Goal: Transaction & Acquisition: Purchase product/service

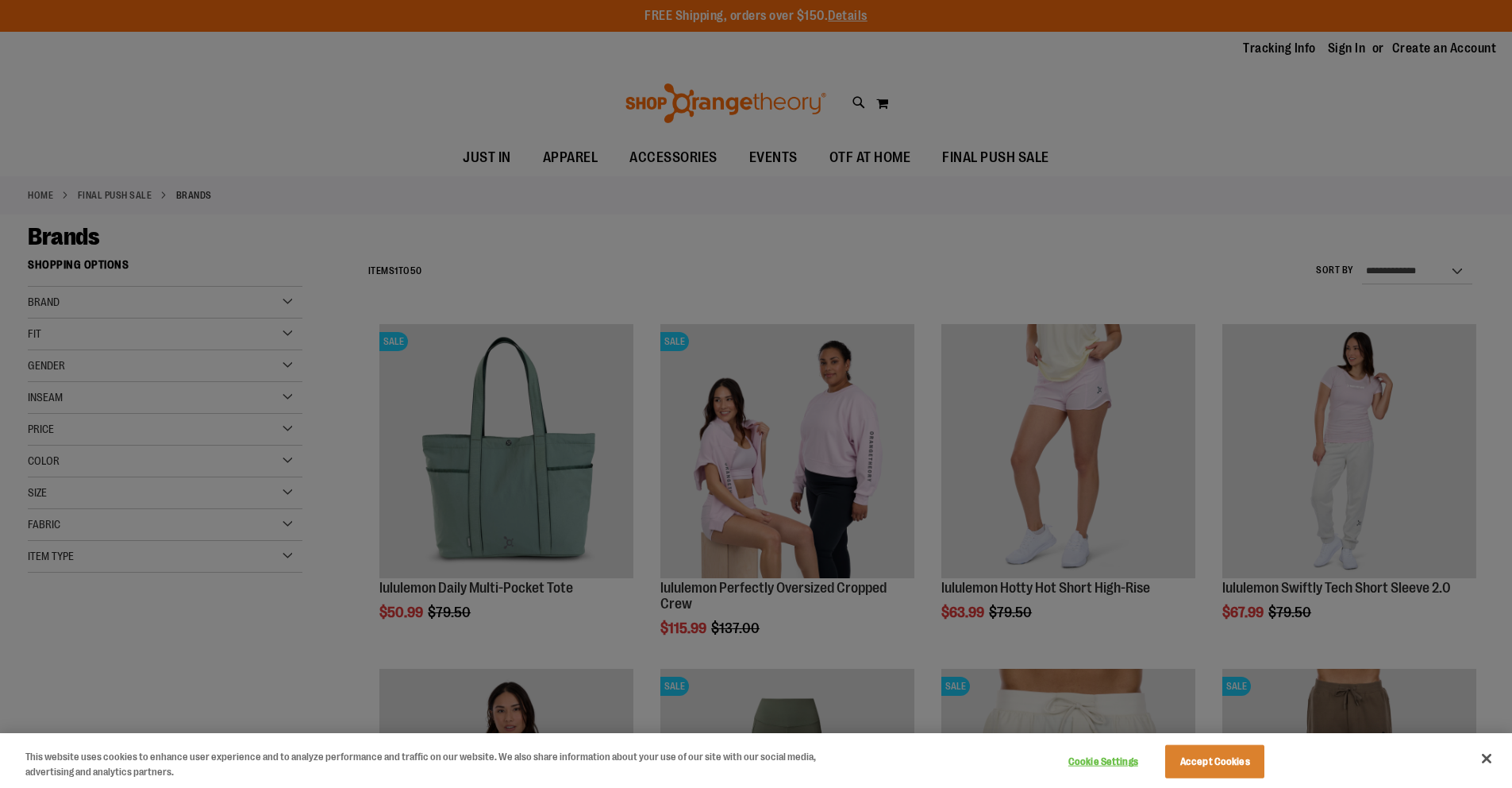
click at [165, 364] on div at bounding box center [756, 394] width 1512 height 788
click at [1188, 750] on button "Accept Cookies" at bounding box center [1215, 761] width 99 height 33
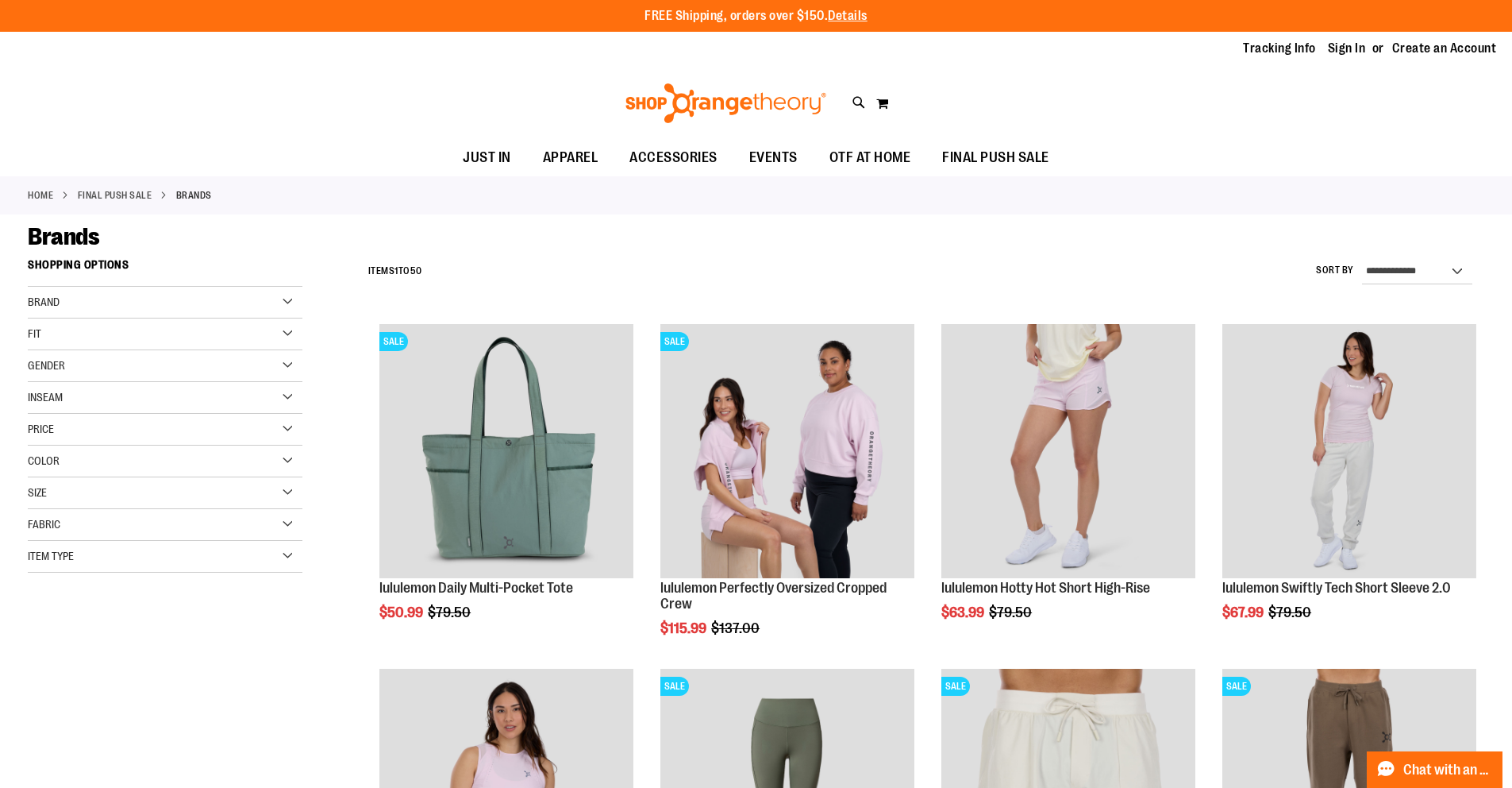
click at [1186, 762] on img "product" at bounding box center [1068, 795] width 254 height 254
click at [287, 366] on div "Gender" at bounding box center [165, 366] width 275 height 32
click at [279, 367] on div "Gender" at bounding box center [165, 366] width 275 height 32
click at [37, 399] on link "Men 7 items" at bounding box center [155, 398] width 264 height 17
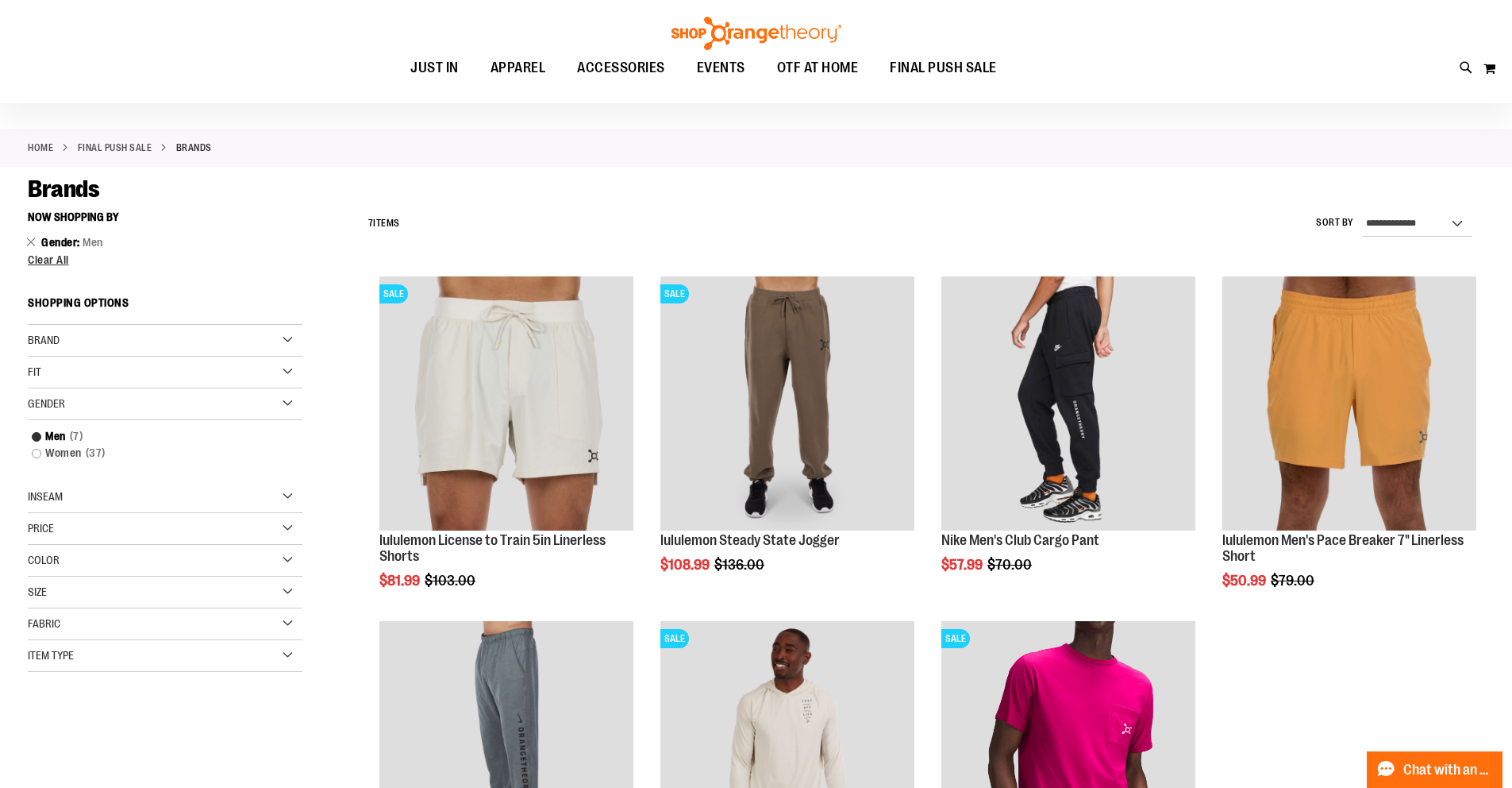
scroll to position [46, 0]
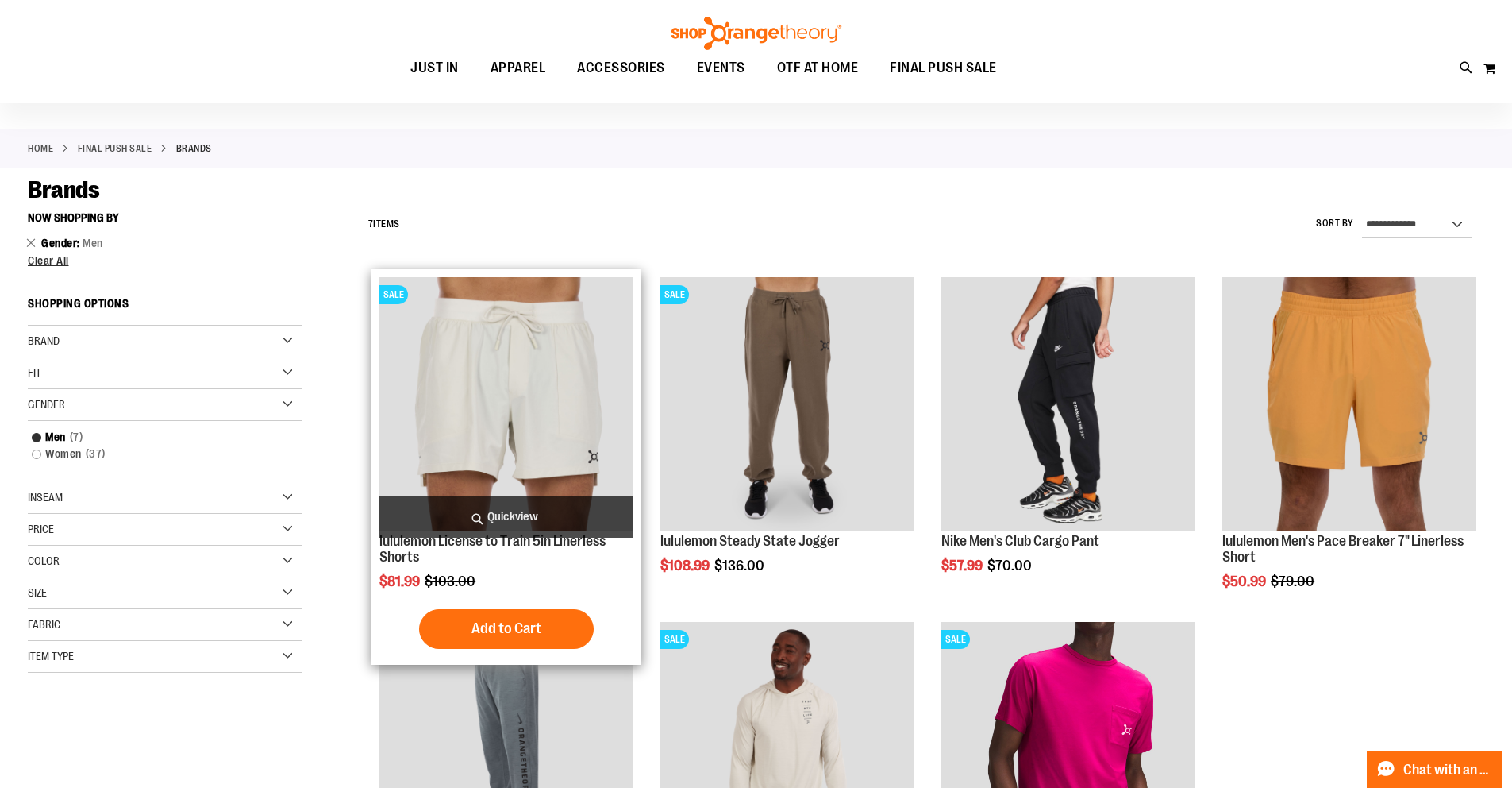
click at [483, 407] on img "product" at bounding box center [506, 404] width 254 height 254
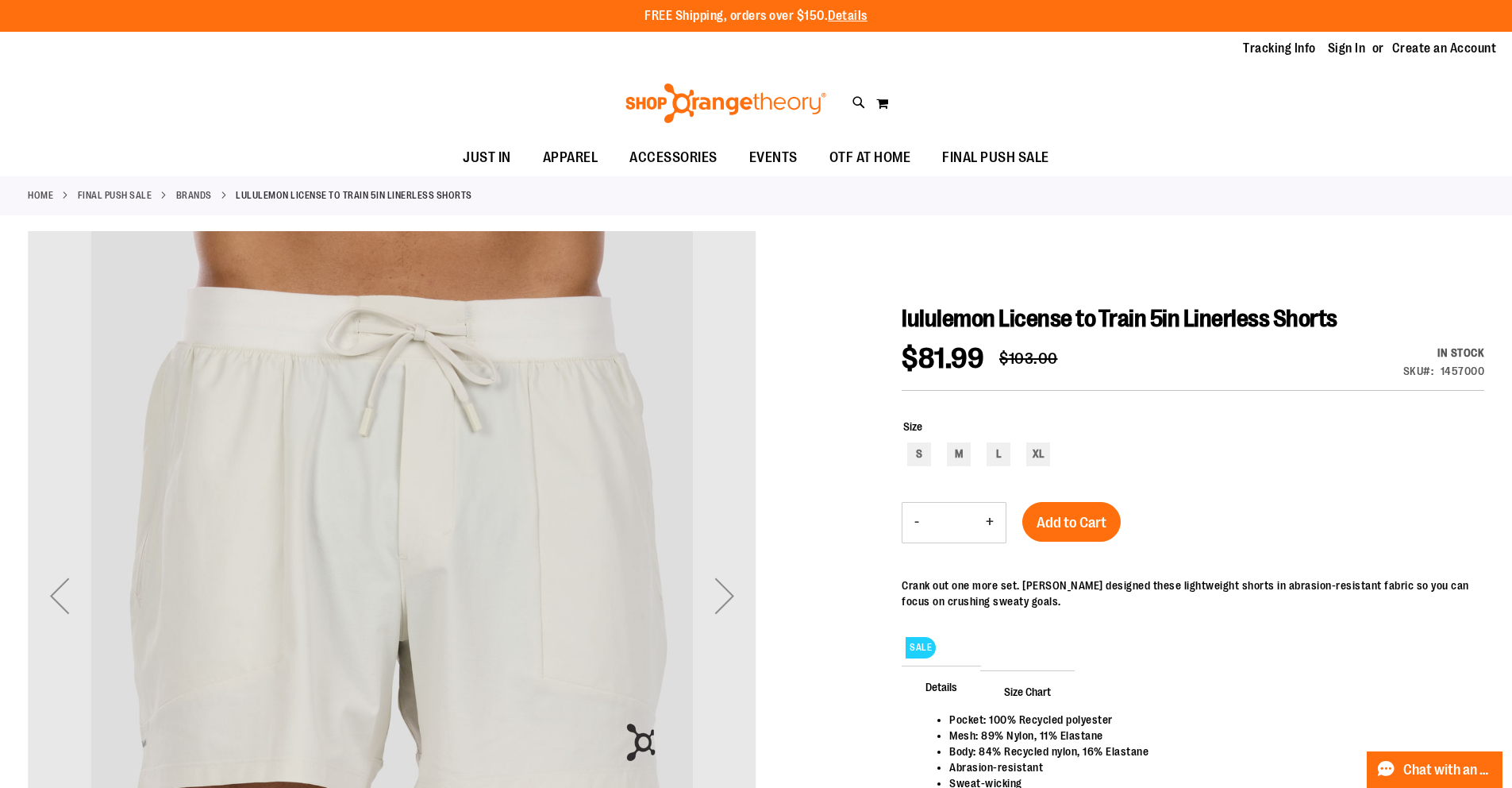
click at [702, 452] on div "Next" at bounding box center [724, 595] width 63 height 729
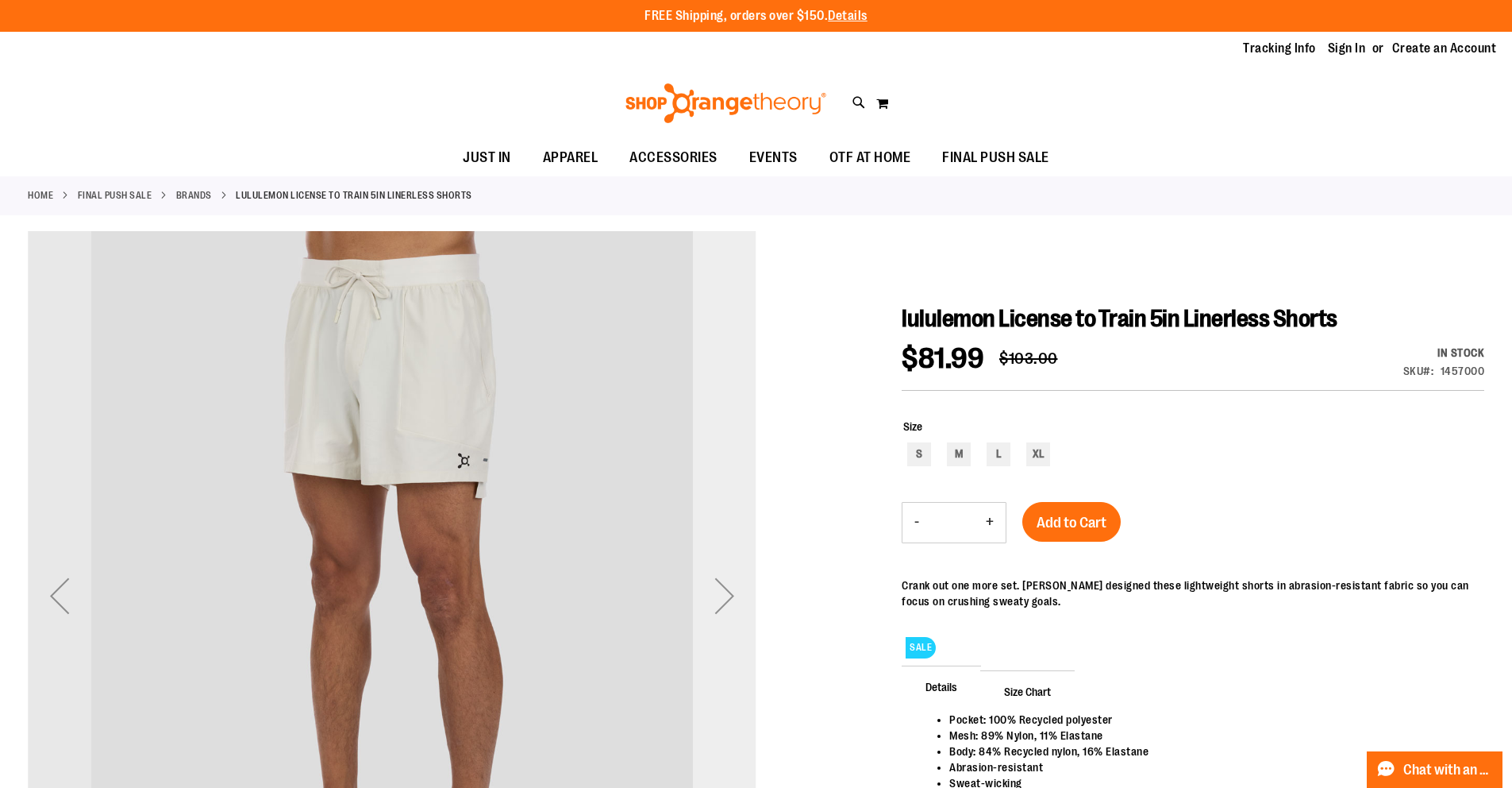
click at [724, 598] on div "Next" at bounding box center [724, 595] width 63 height 63
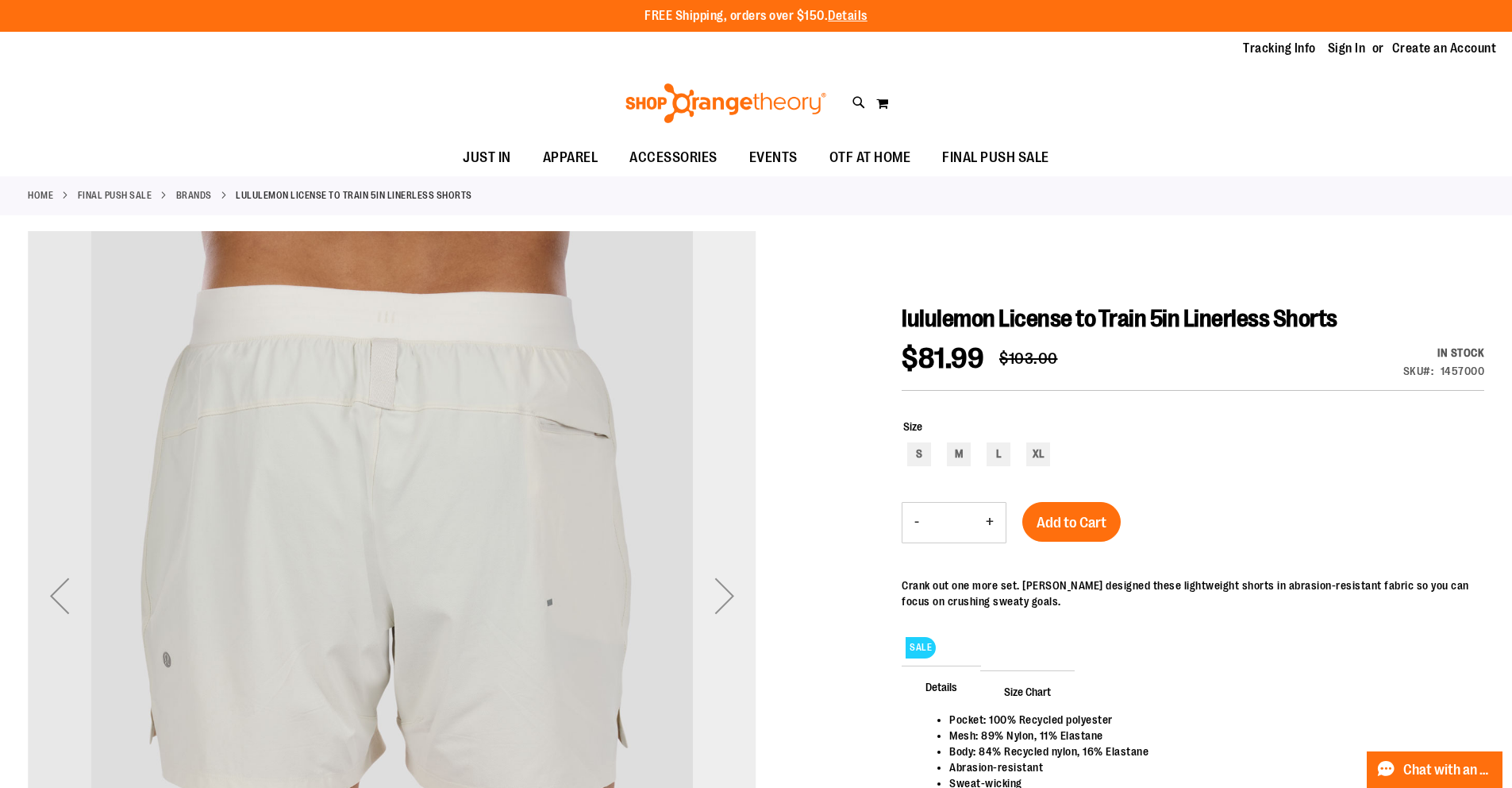
click at [724, 598] on div "Next" at bounding box center [724, 595] width 63 height 63
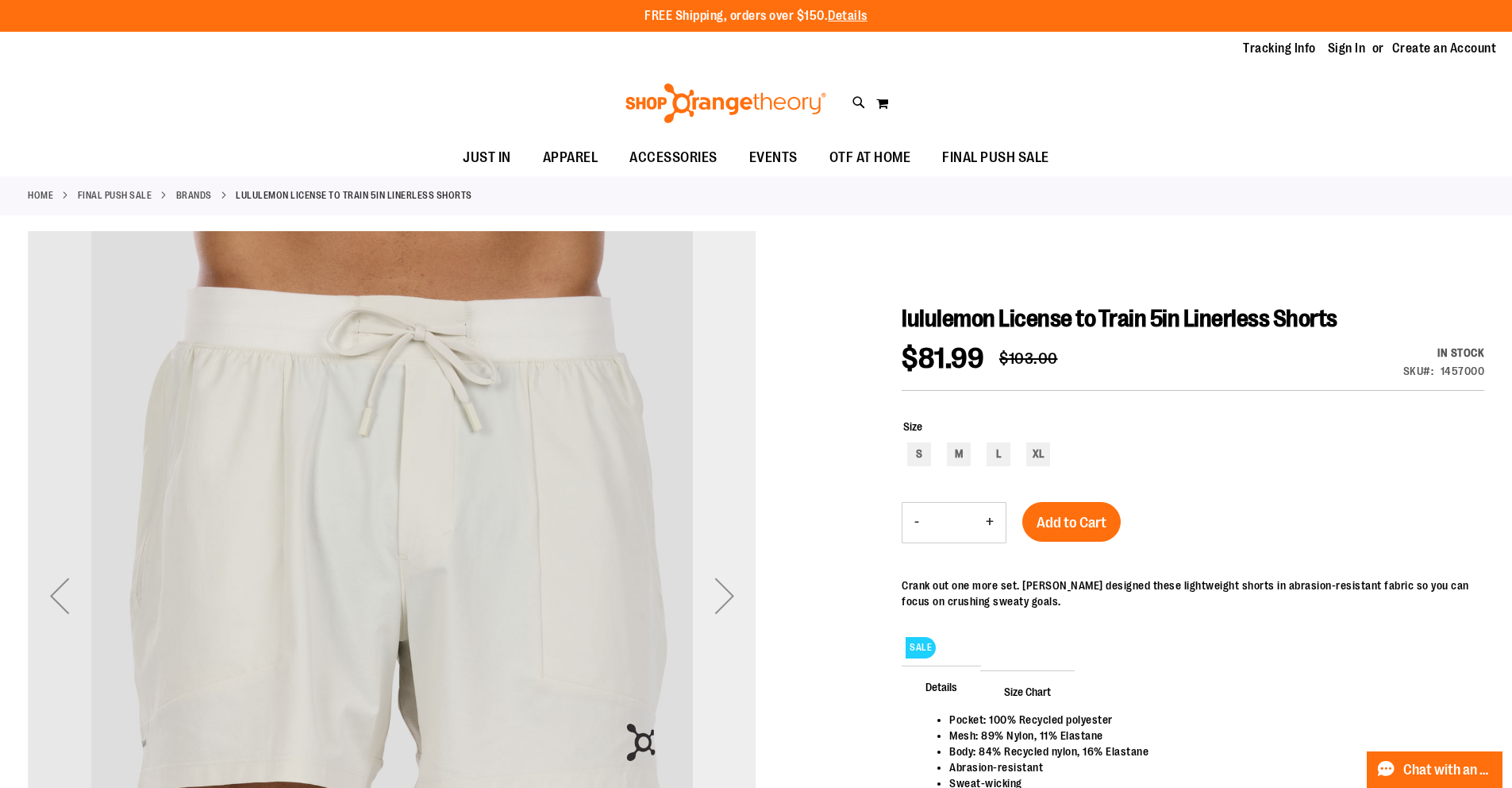
click at [724, 598] on div "Next" at bounding box center [724, 595] width 63 height 63
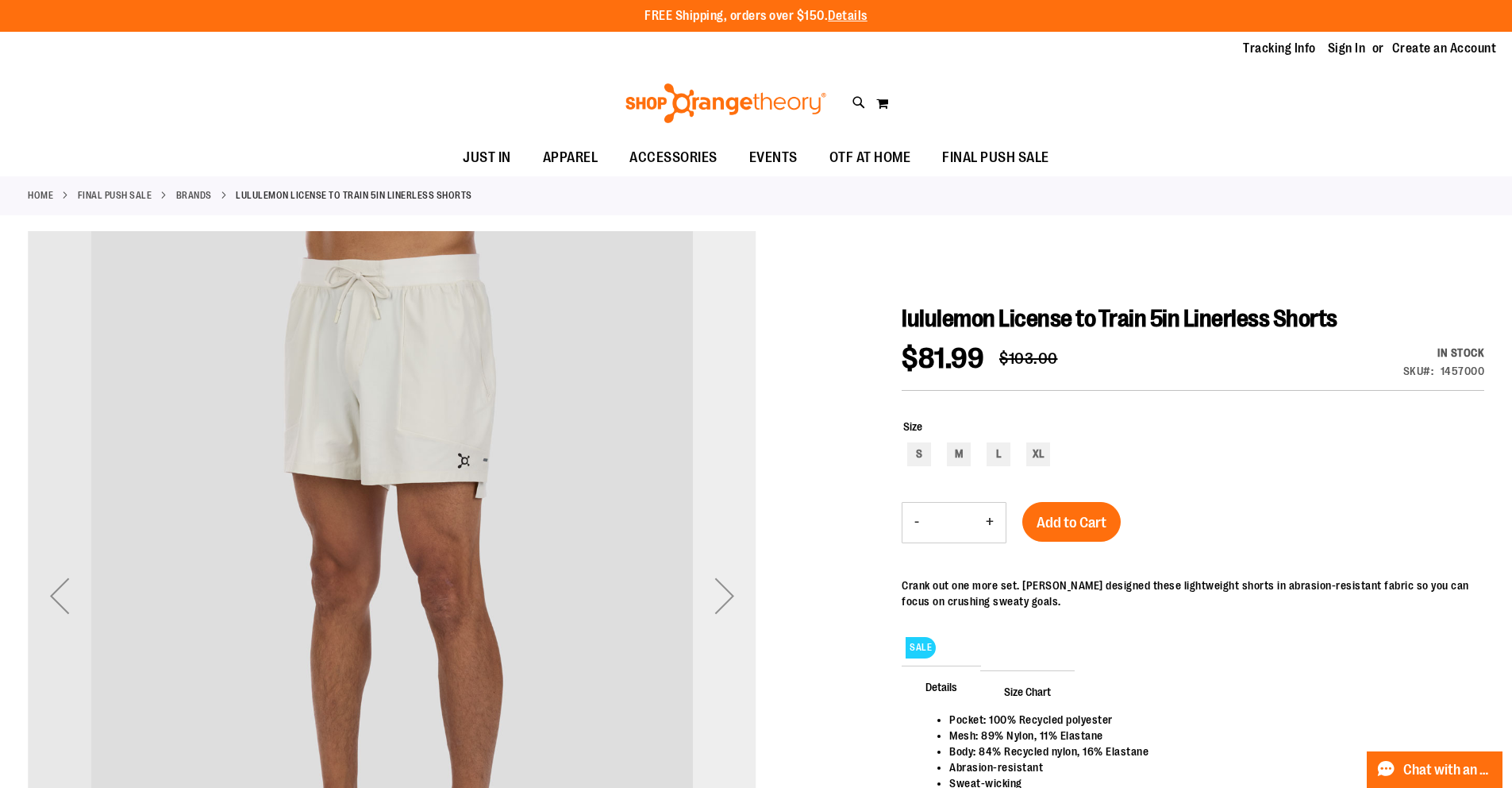
click at [724, 598] on div "Next" at bounding box center [724, 595] width 63 height 63
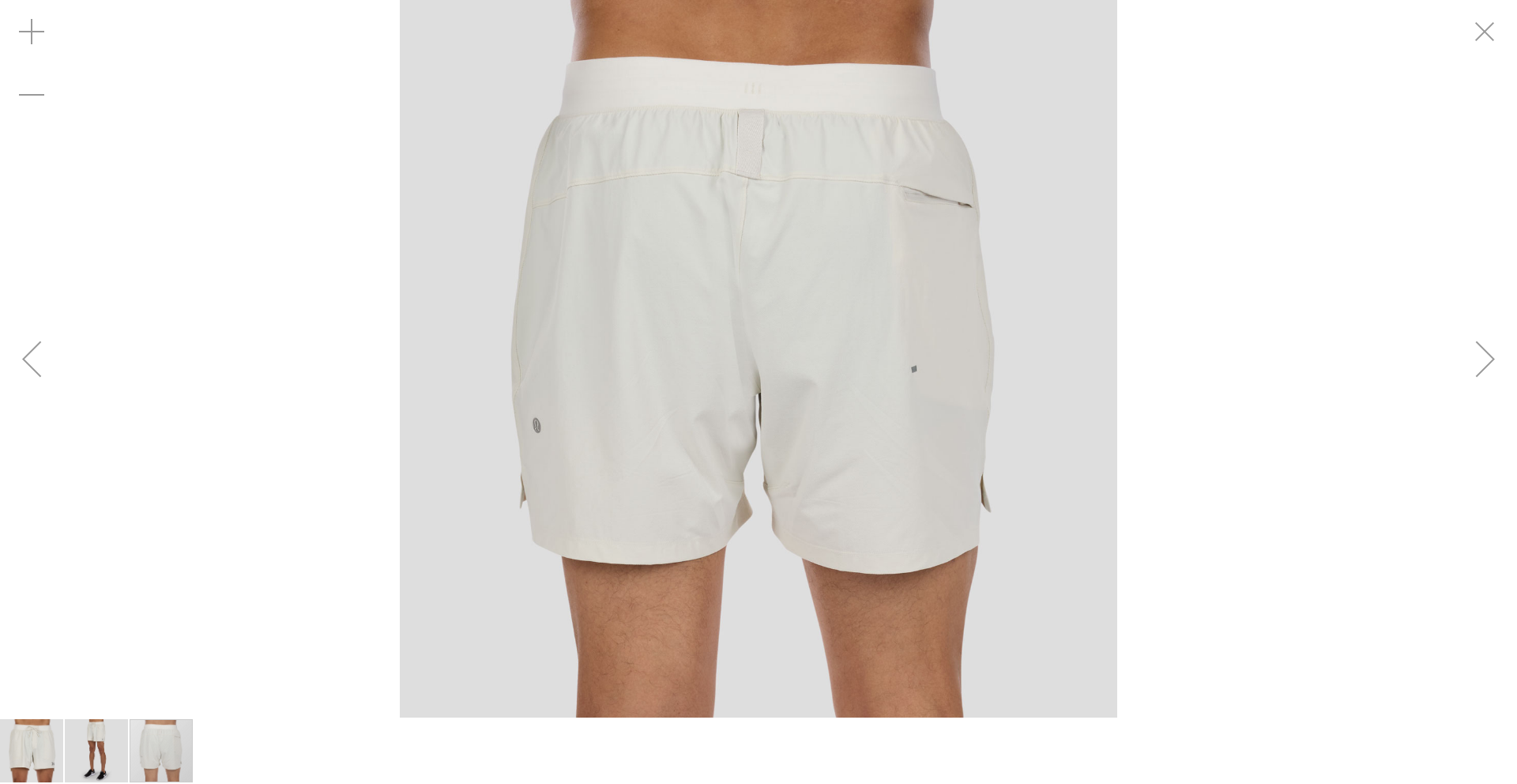
click at [1483, 362] on div "Next" at bounding box center [1485, 359] width 63 height 63
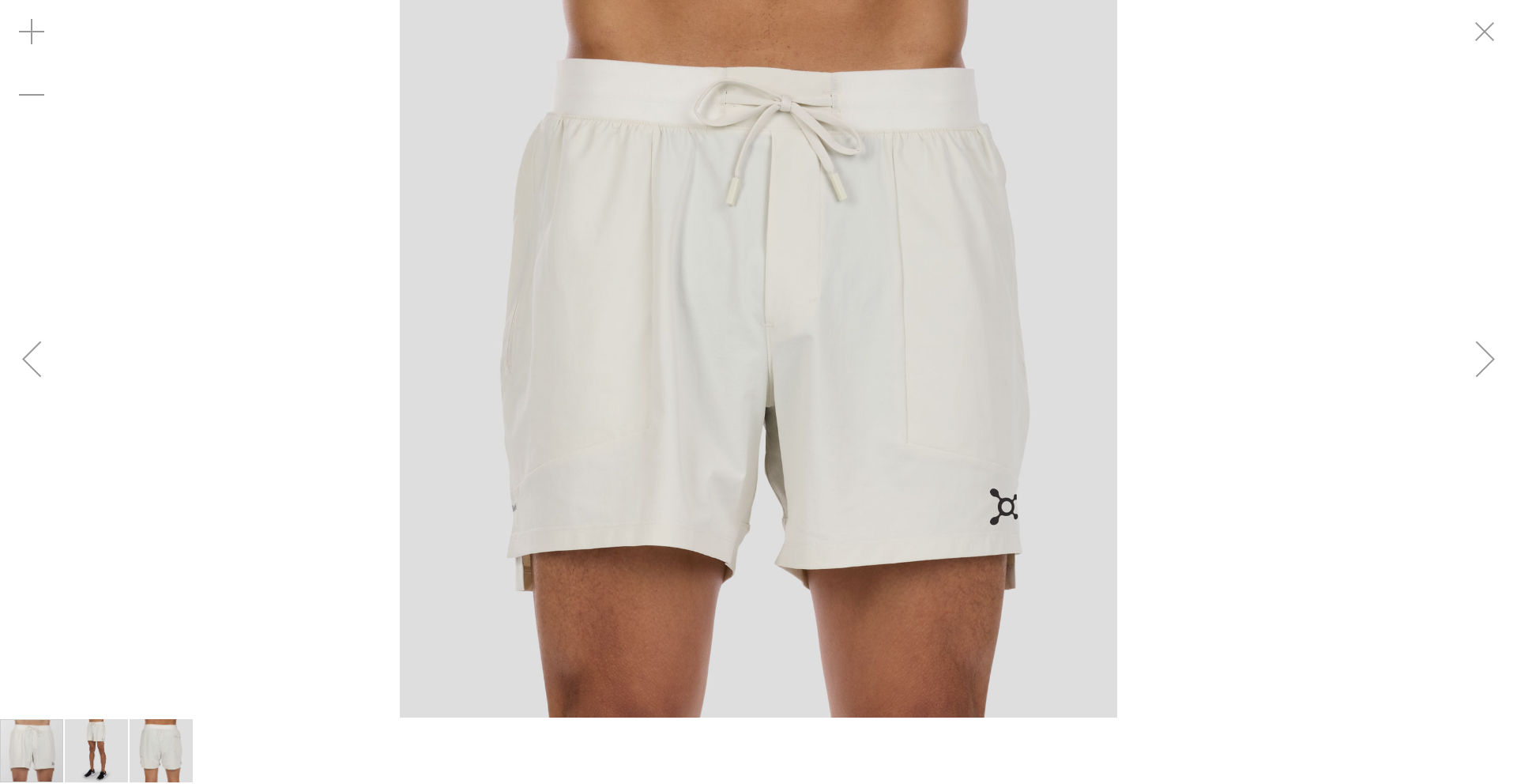
click at [1483, 362] on div "Next" at bounding box center [1485, 359] width 63 height 63
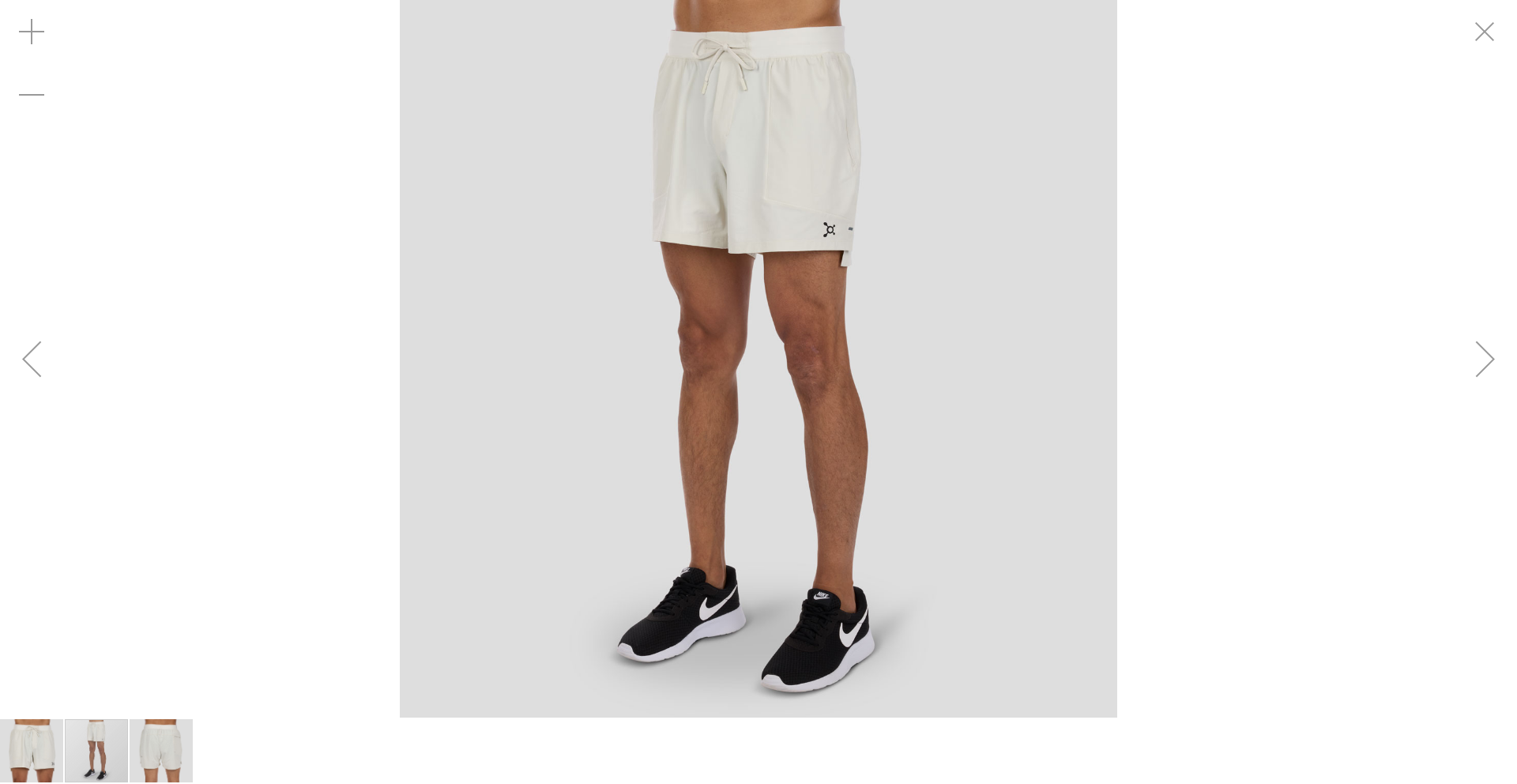
click at [1483, 362] on div "Next" at bounding box center [1485, 359] width 63 height 63
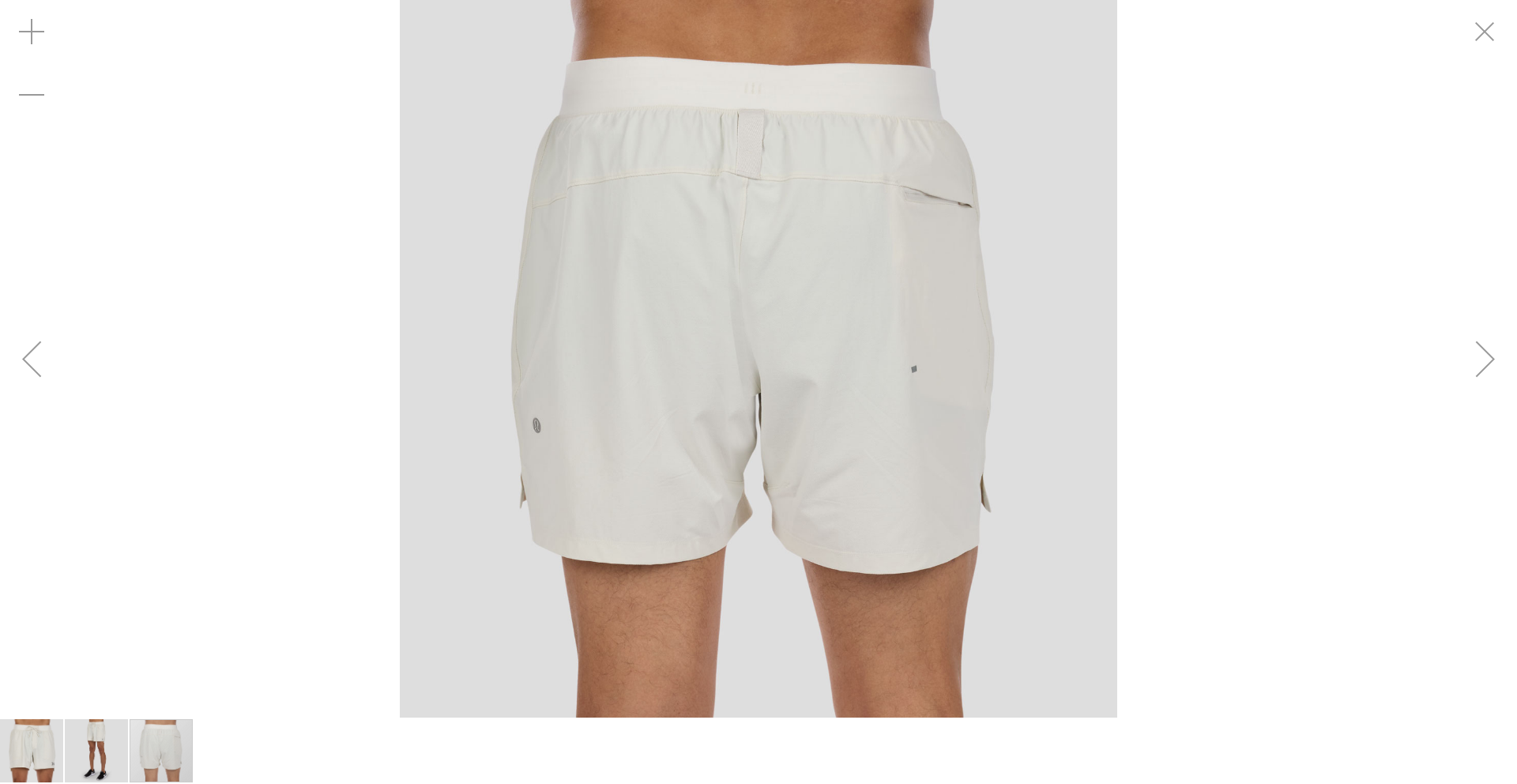
click at [1483, 362] on div "Next" at bounding box center [1485, 359] width 63 height 63
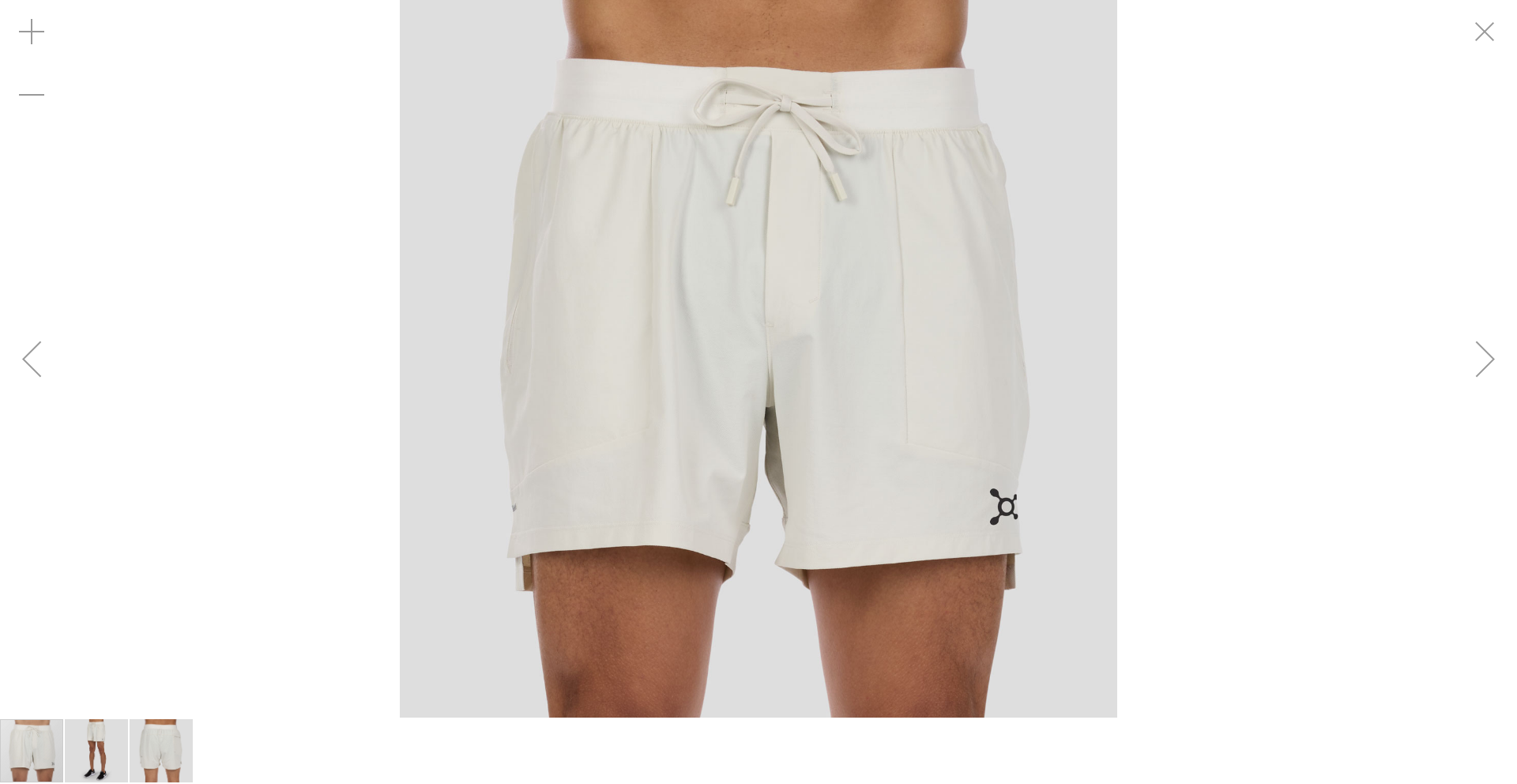
click at [1486, 360] on div "Next" at bounding box center [1485, 359] width 63 height 63
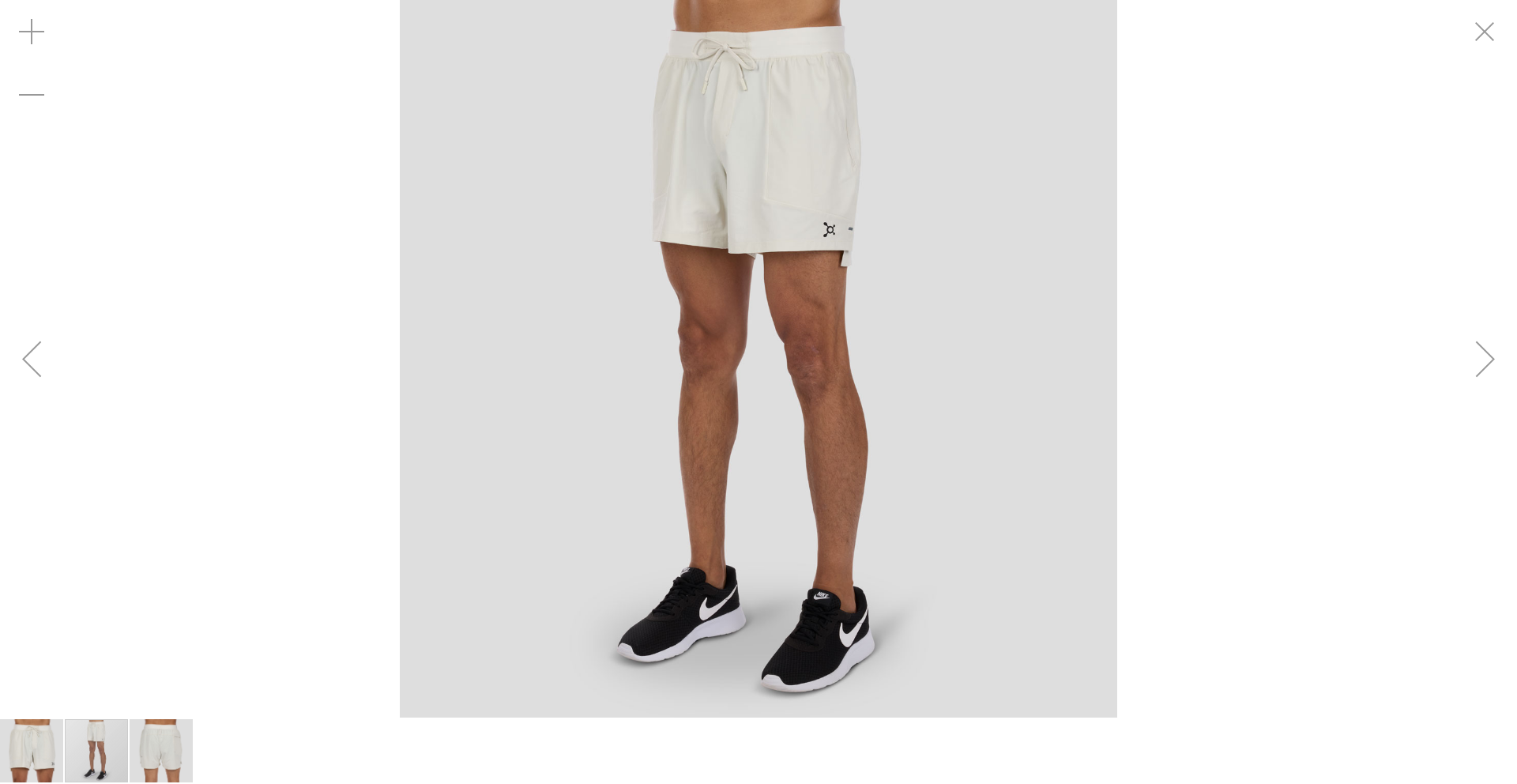
click at [1486, 360] on div "Next" at bounding box center [1485, 359] width 63 height 63
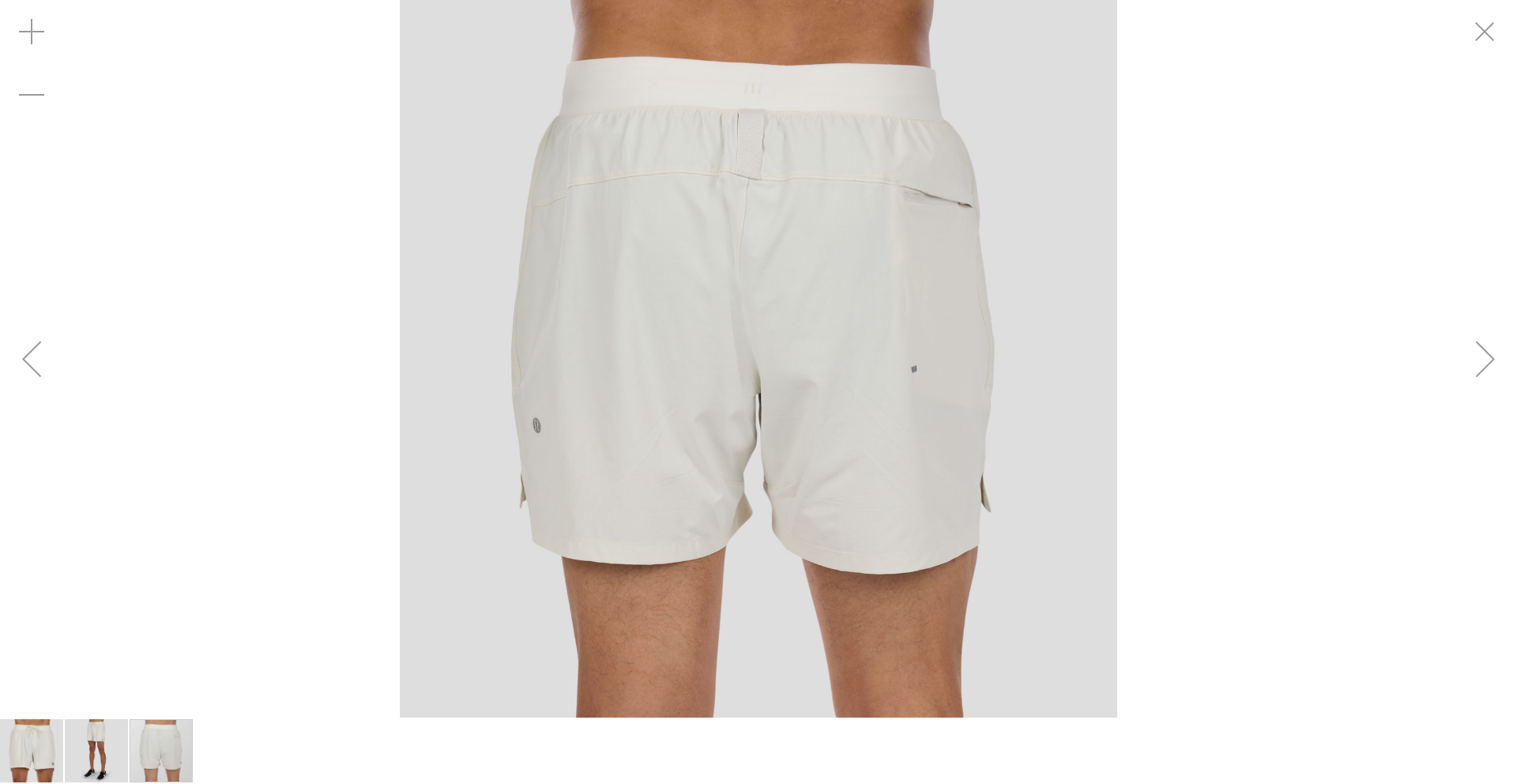
click at [1486, 360] on div "Next" at bounding box center [1485, 359] width 63 height 63
